Goal: Communication & Community: Share content

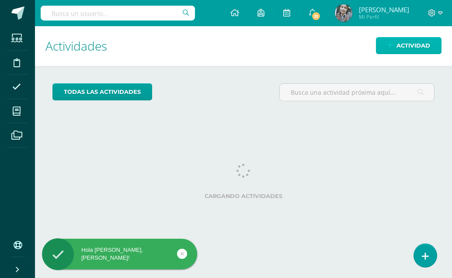
click at [406, 44] on span "Actividad" at bounding box center [413, 46] width 34 height 16
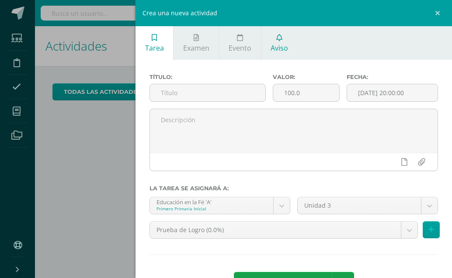
click at [282, 50] on span "Aviso" at bounding box center [278, 48] width 17 height 10
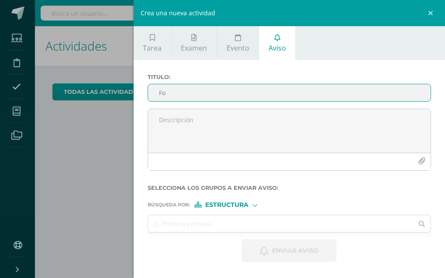
type input "F"
type input "Encuesta"
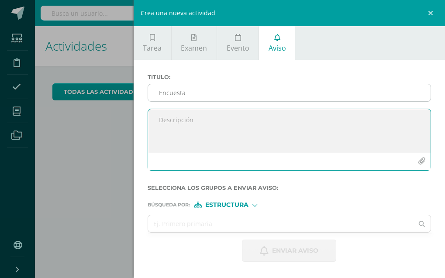
paste textarea "[URL][DOMAIN_NAME]"
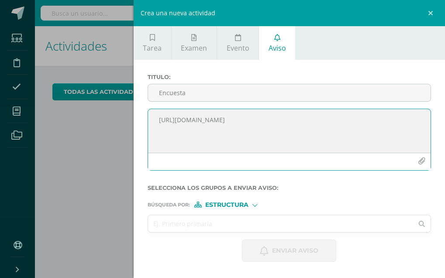
type textarea "[URL][DOMAIN_NAME]"
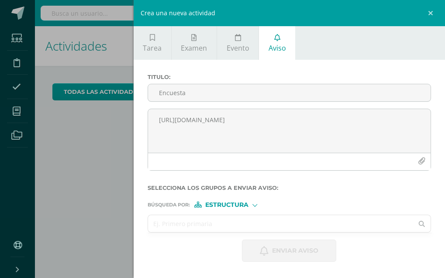
click at [239, 226] on input "text" at bounding box center [281, 223] width 266 height 17
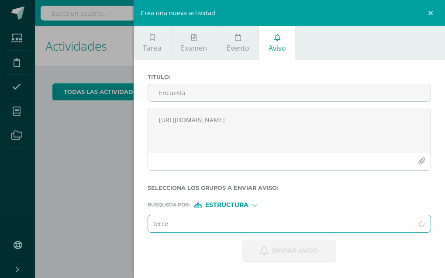
type input "tercer"
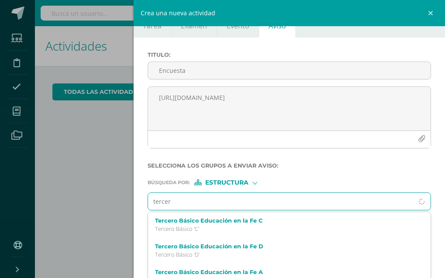
scroll to position [35, 0]
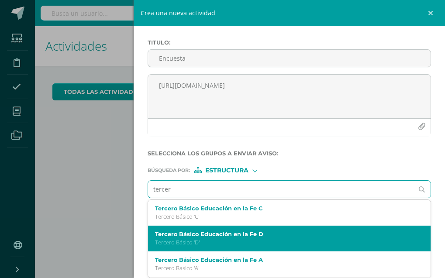
click at [248, 233] on label "Tercero Básico Educación en la Fe D" at bounding box center [283, 234] width 257 height 7
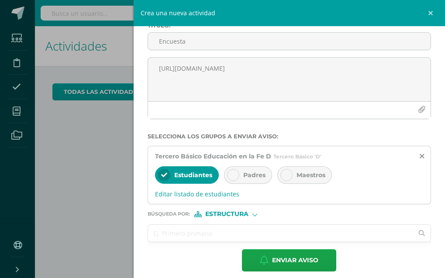
scroll to position [59, 0]
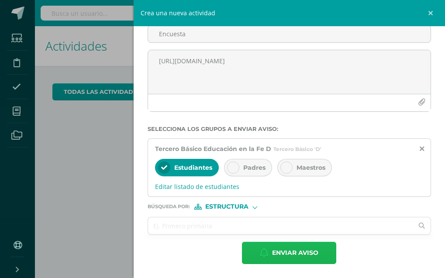
click at [260, 250] on icon "button" at bounding box center [264, 253] width 9 height 10
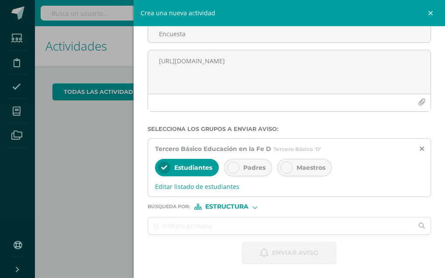
scroll to position [0, 0]
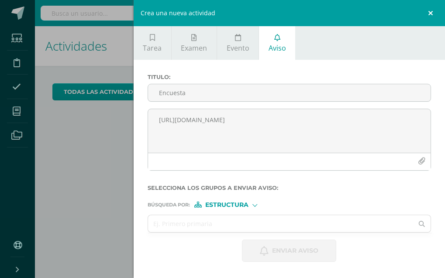
click at [430, 12] on link at bounding box center [432, 13] width 26 height 26
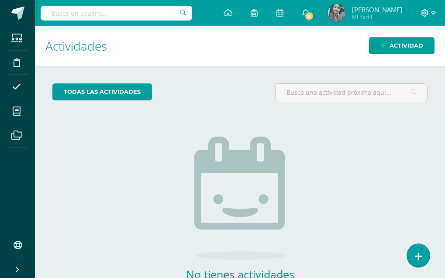
click at [426, 10] on icon at bounding box center [425, 12] width 7 height 7
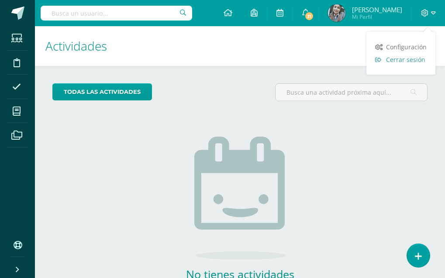
click at [412, 58] on span "Cerrar sesión" at bounding box center [405, 59] width 39 height 8
